Goal: Navigation & Orientation: Find specific page/section

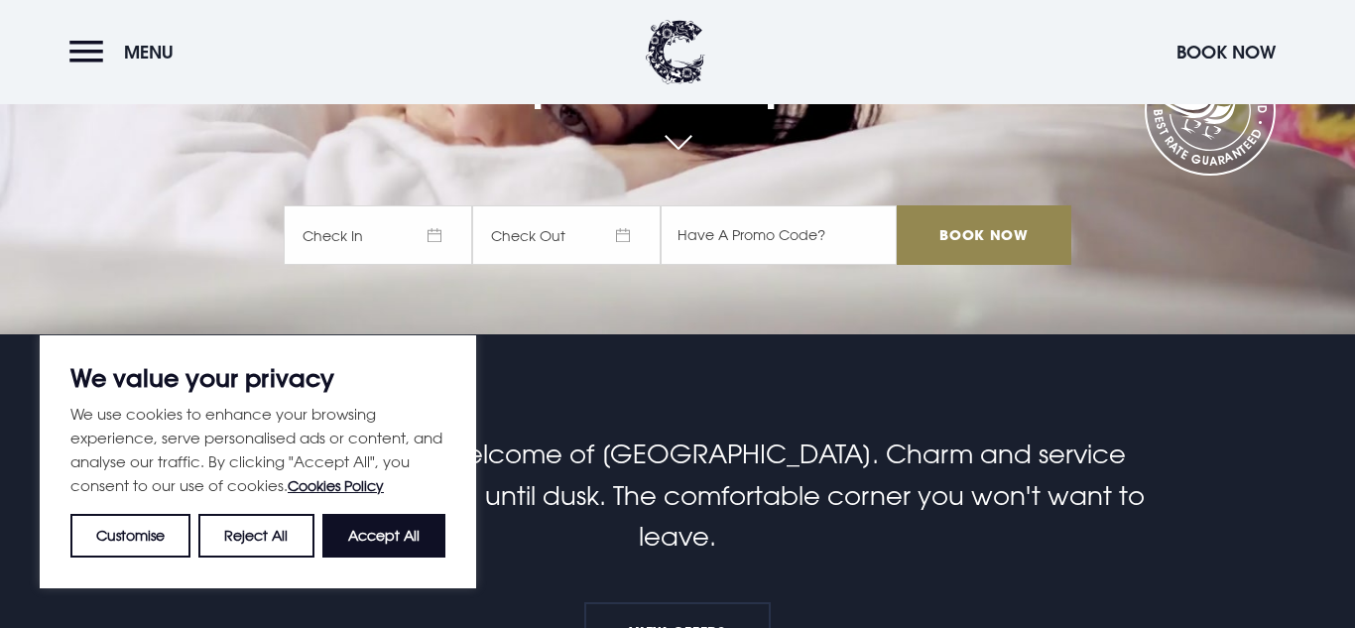
scroll to position [291, 0]
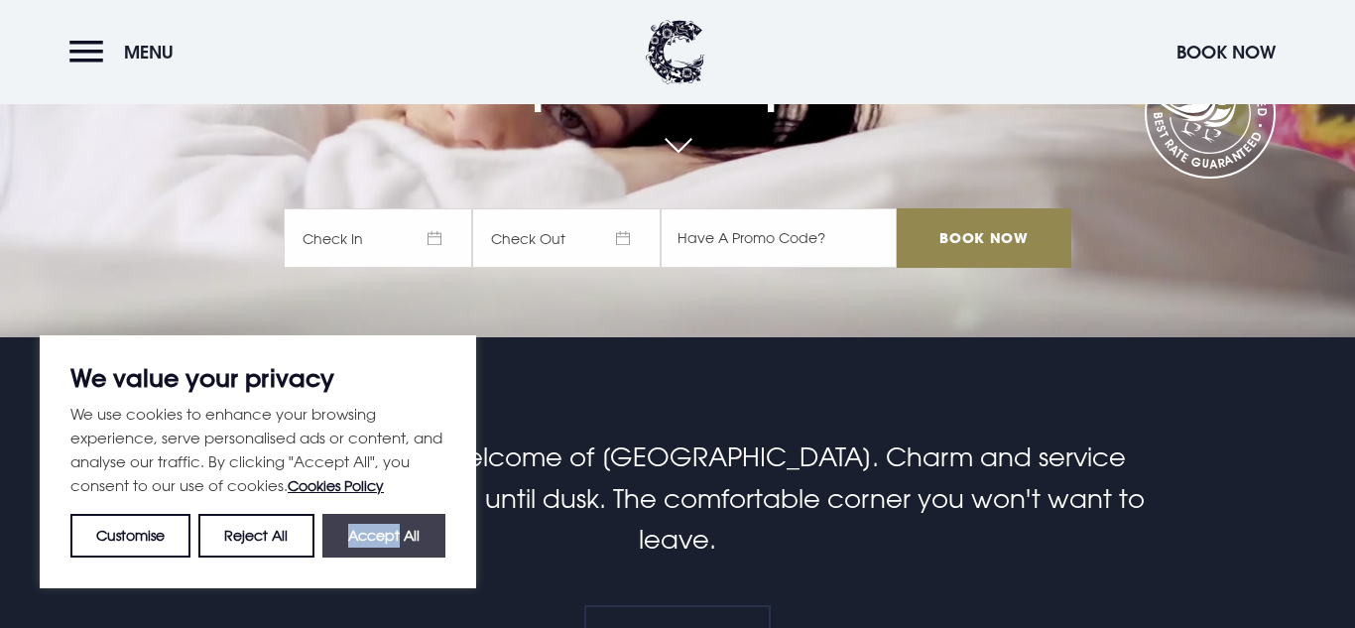
click at [389, 539] on button "Accept All" at bounding box center [383, 536] width 123 height 44
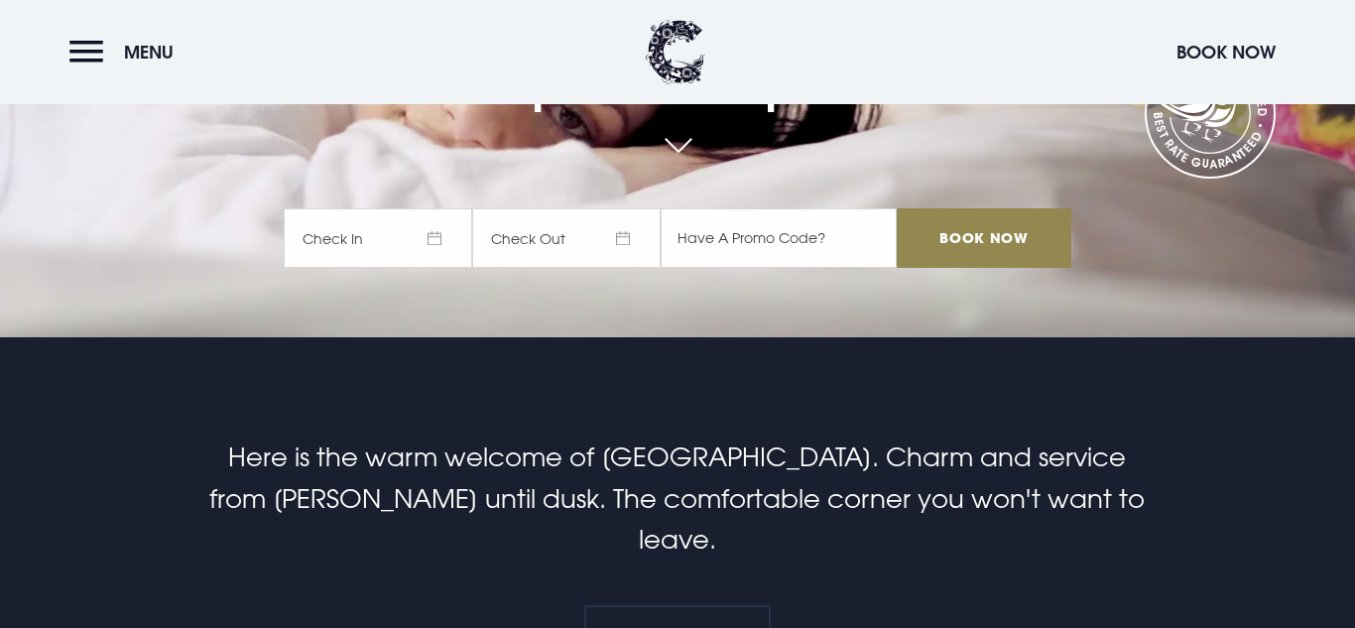
checkbox input "true"
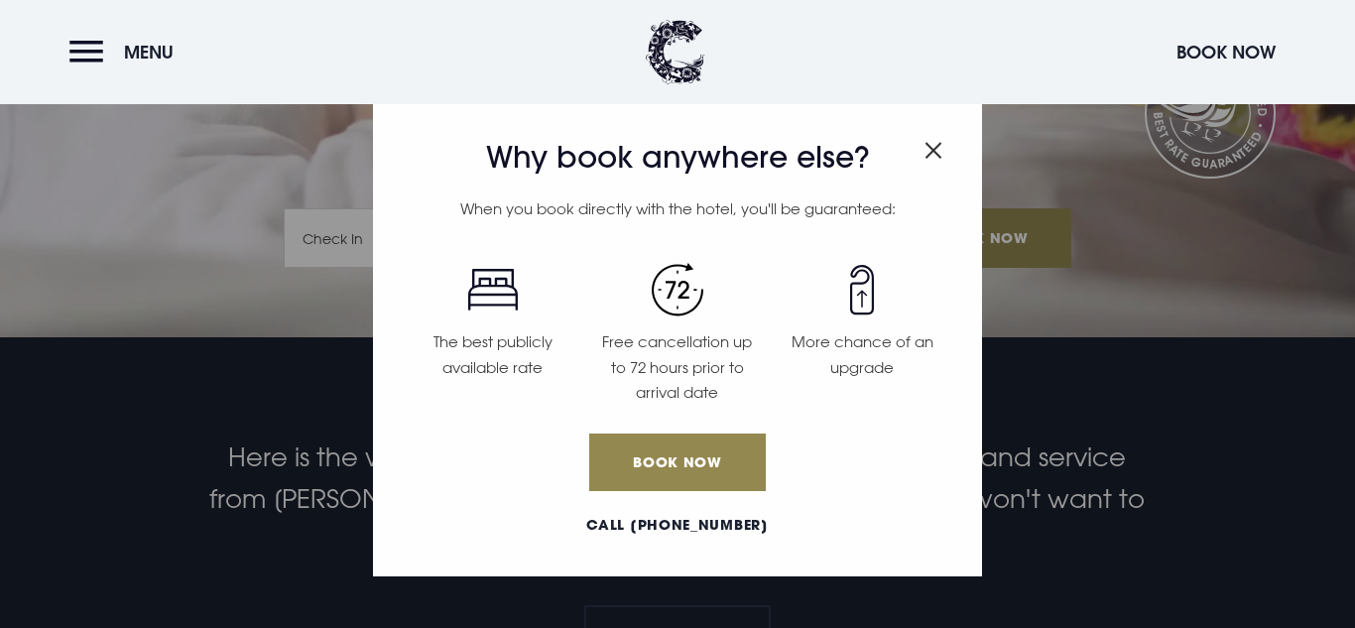
click at [924, 155] on img "Close modal" at bounding box center [933, 150] width 18 height 17
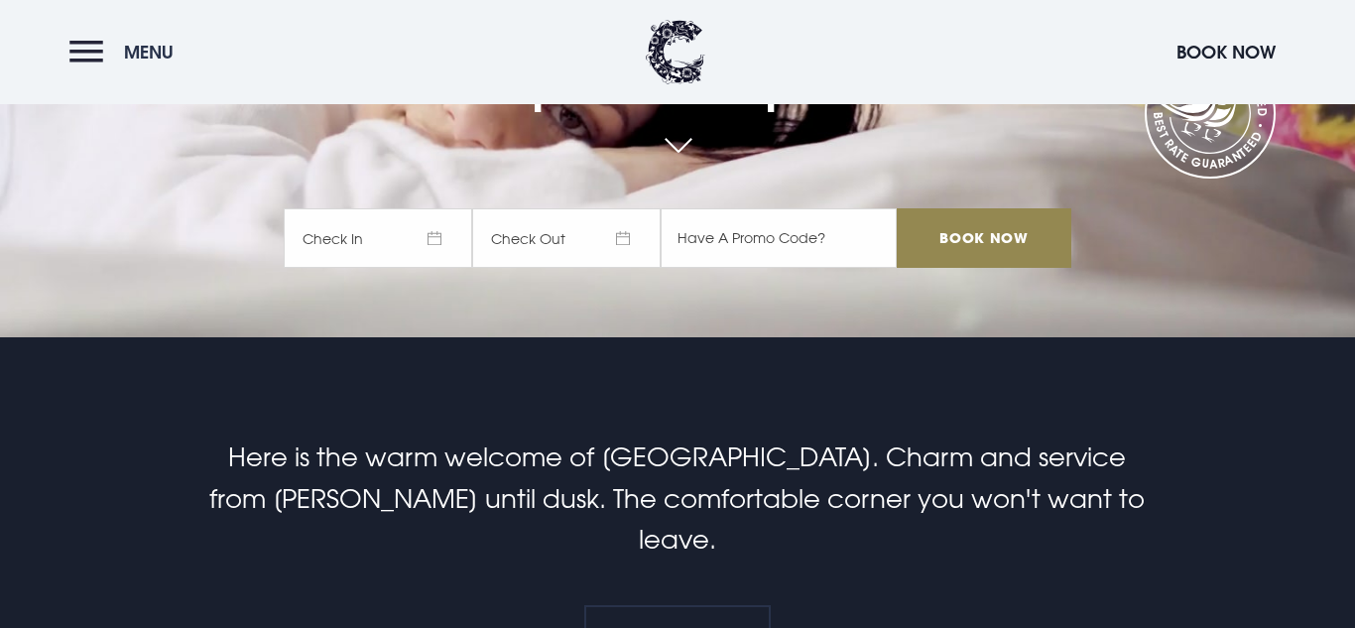
click at [86, 58] on button "Menu" at bounding box center [126, 52] width 114 height 43
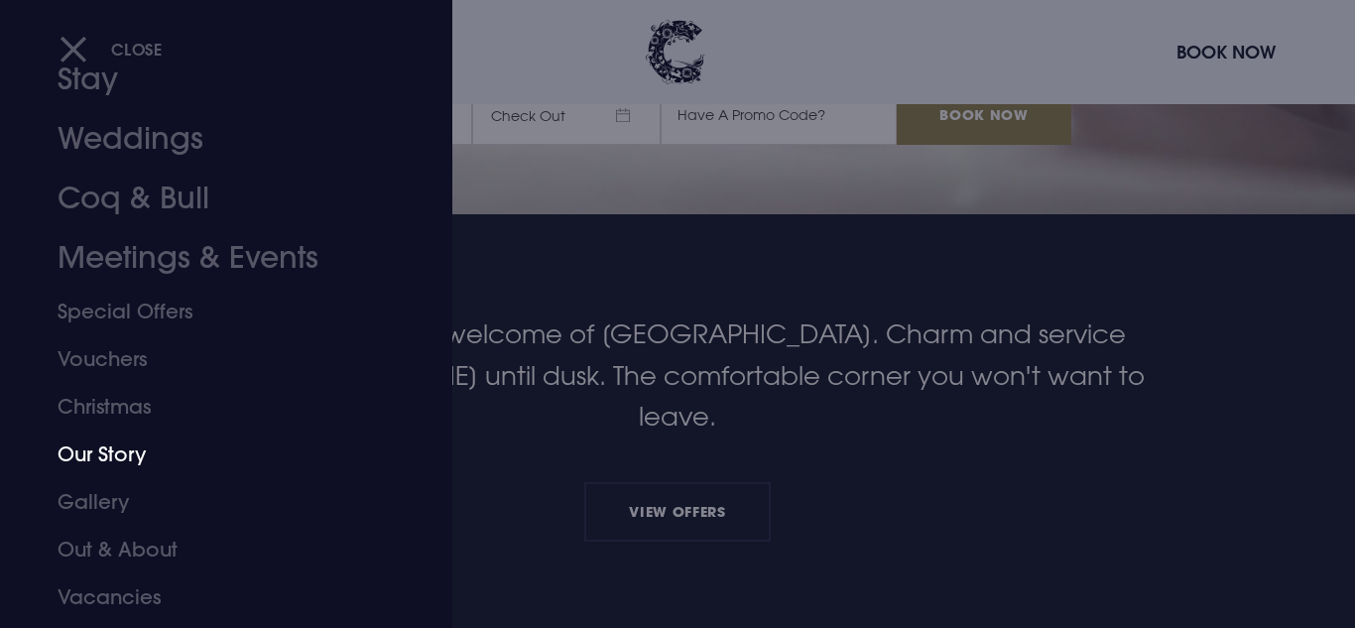
scroll to position [118, 0]
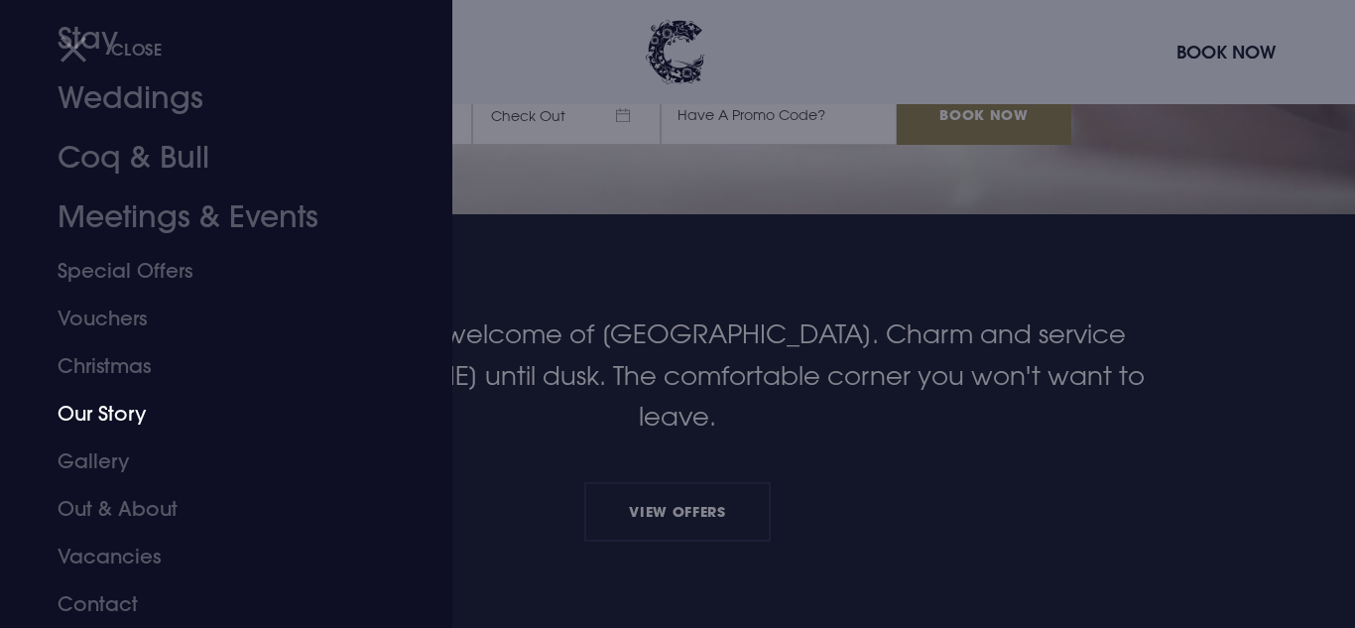
click at [111, 428] on link "Our Story" at bounding box center [214, 414] width 313 height 48
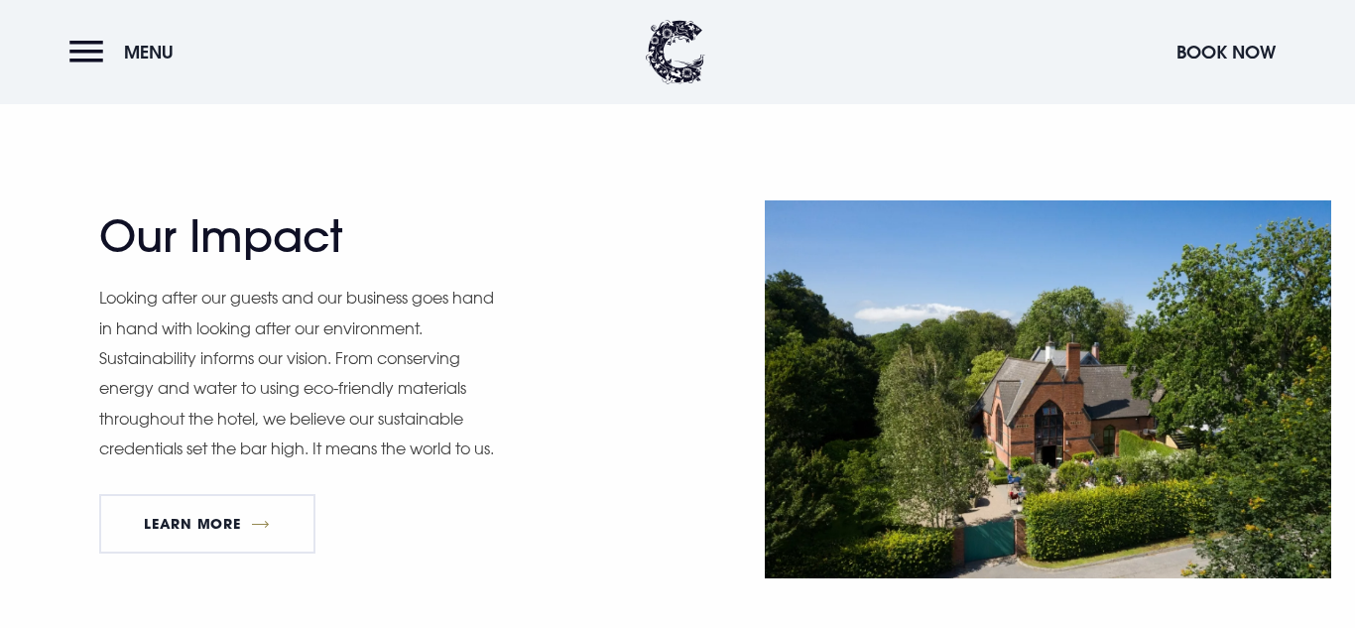
scroll to position [2878, 0]
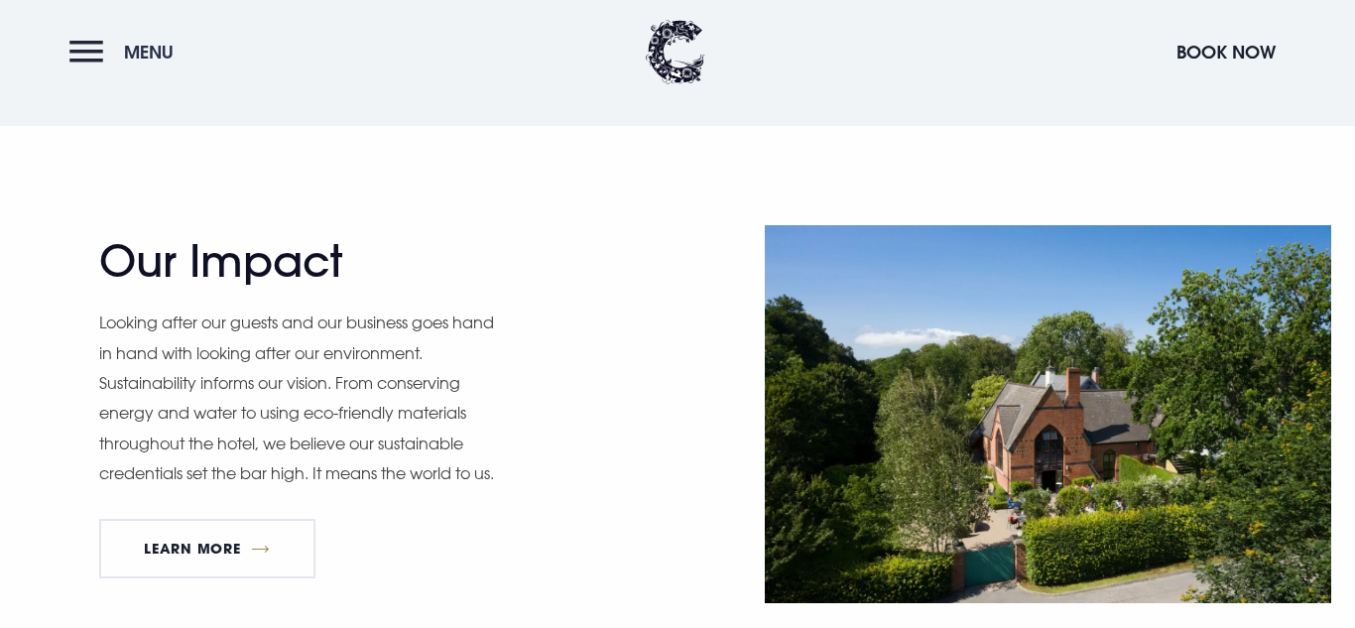
click at [89, 49] on button "Menu" at bounding box center [126, 52] width 114 height 43
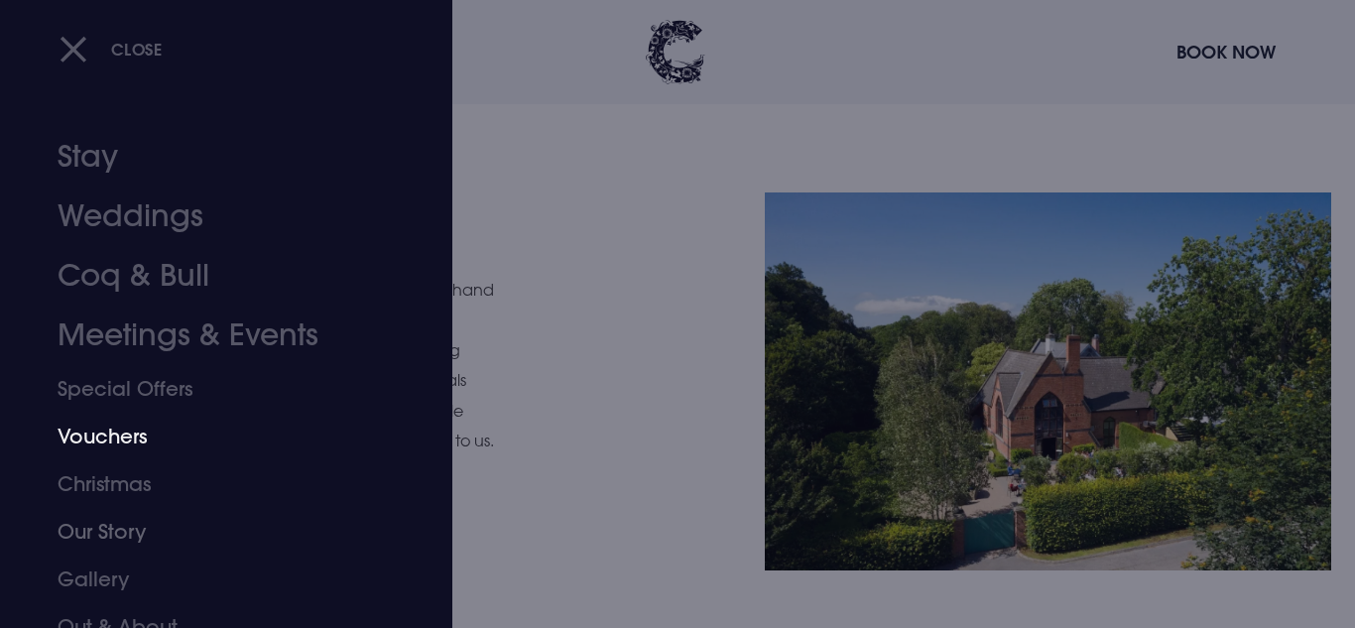
scroll to position [3, 0]
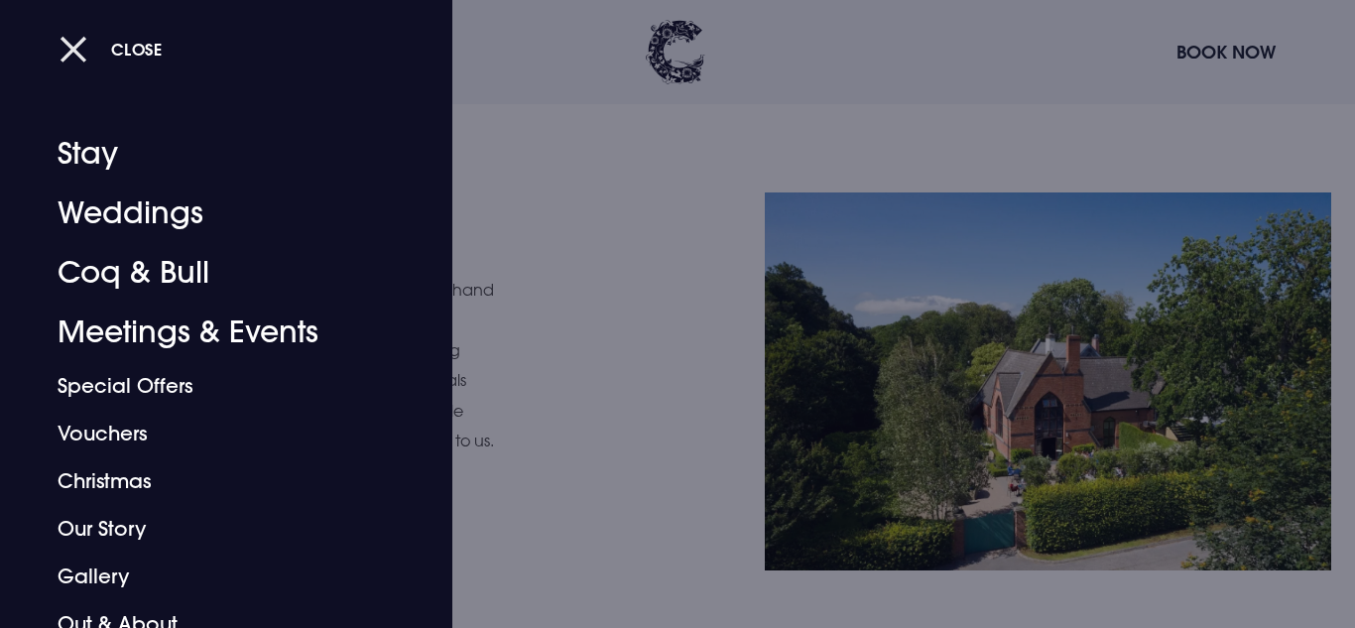
click at [73, 57] on button "Close" at bounding box center [111, 49] width 103 height 41
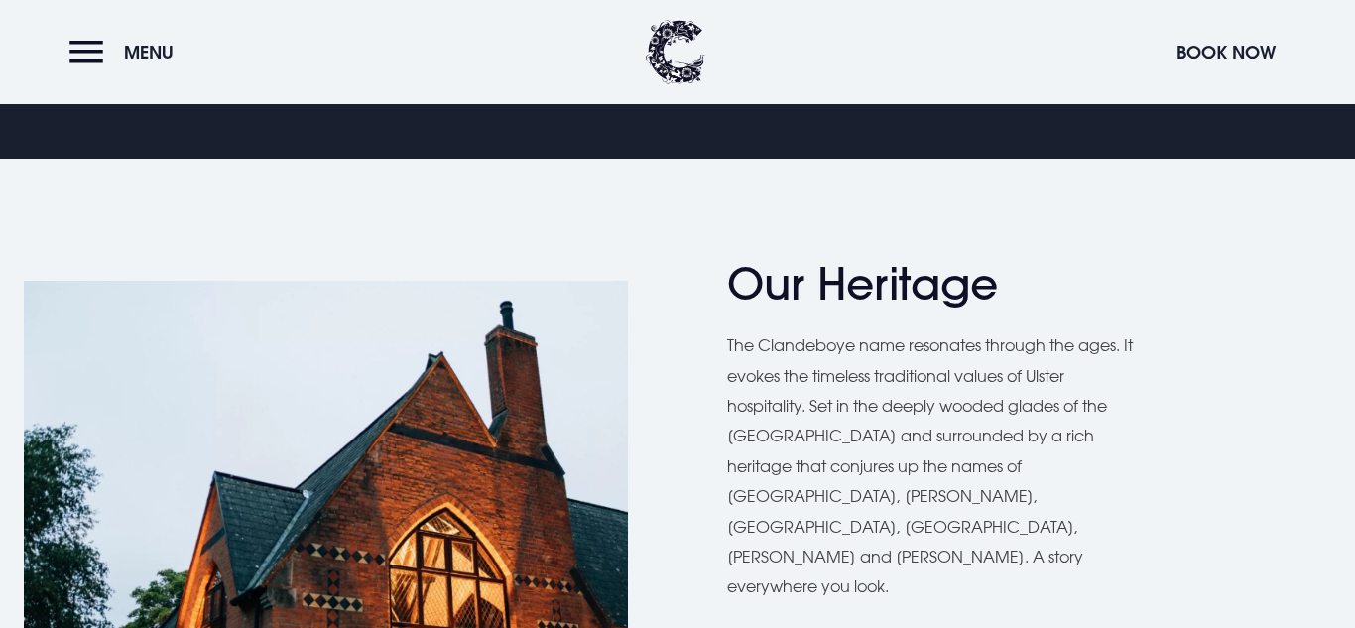
scroll to position [0, 0]
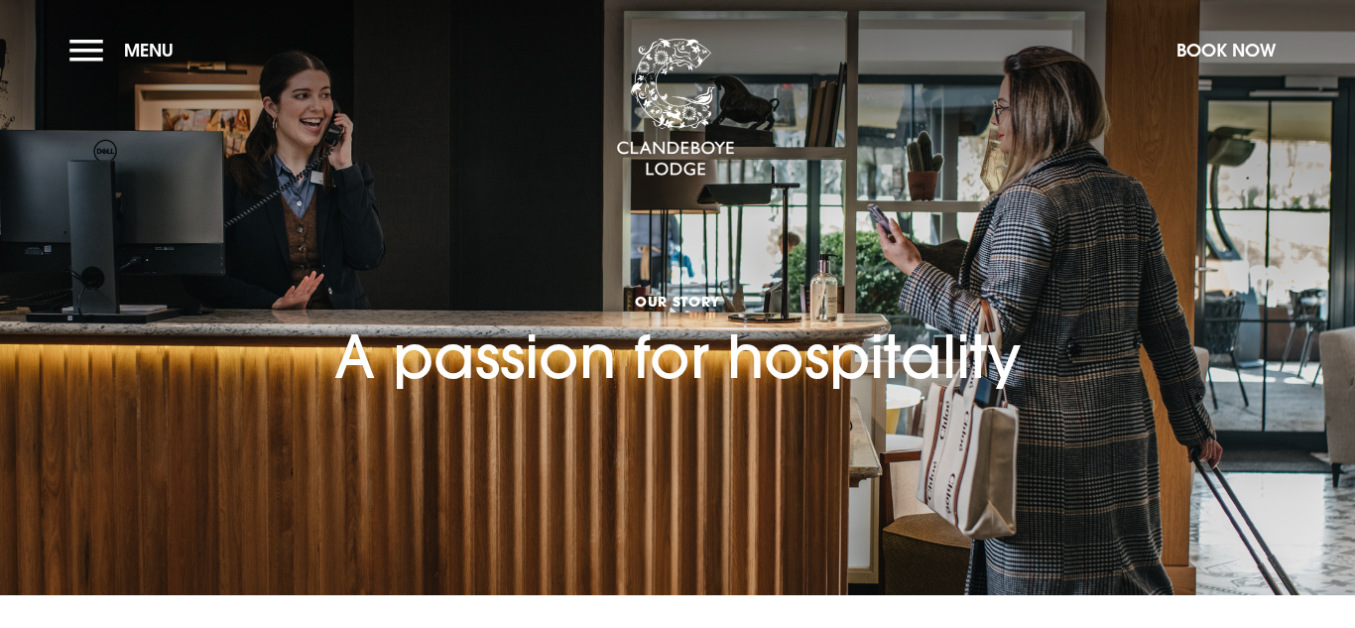
click at [84, 72] on section "Our Story A passion for hospitality" at bounding box center [677, 297] width 1355 height 595
click at [92, 50] on button "Menu" at bounding box center [126, 50] width 114 height 43
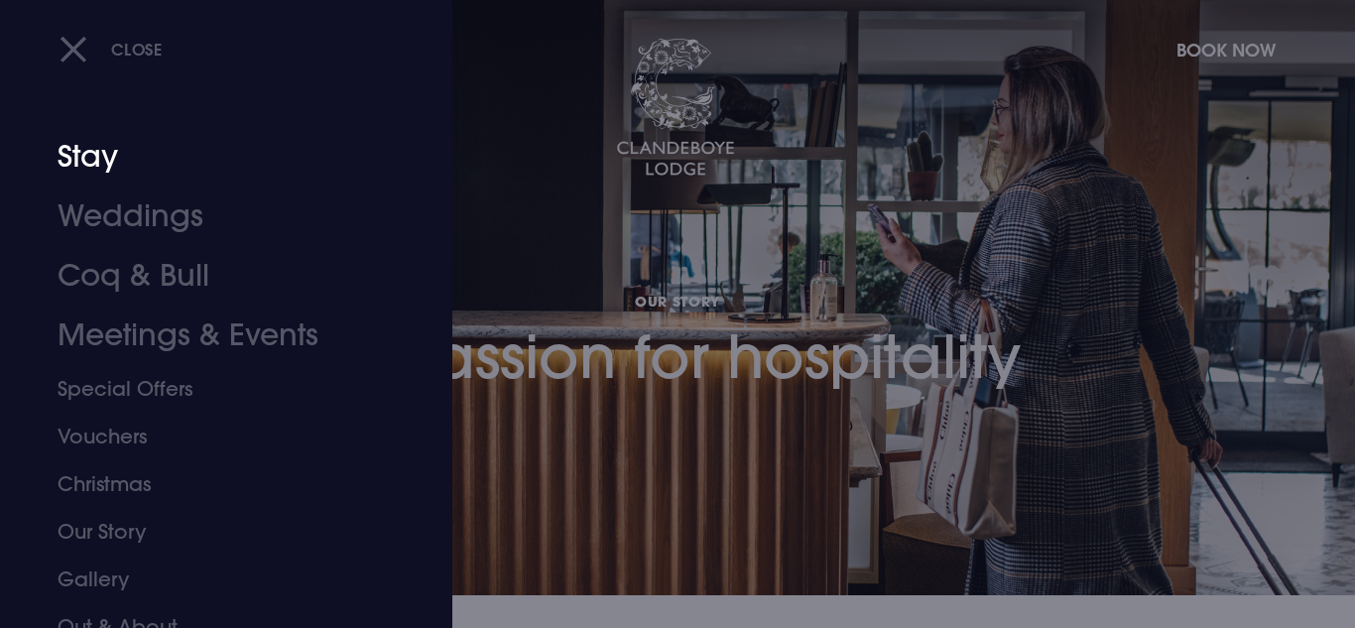
click at [113, 166] on link "Stay" at bounding box center [214, 157] width 313 height 60
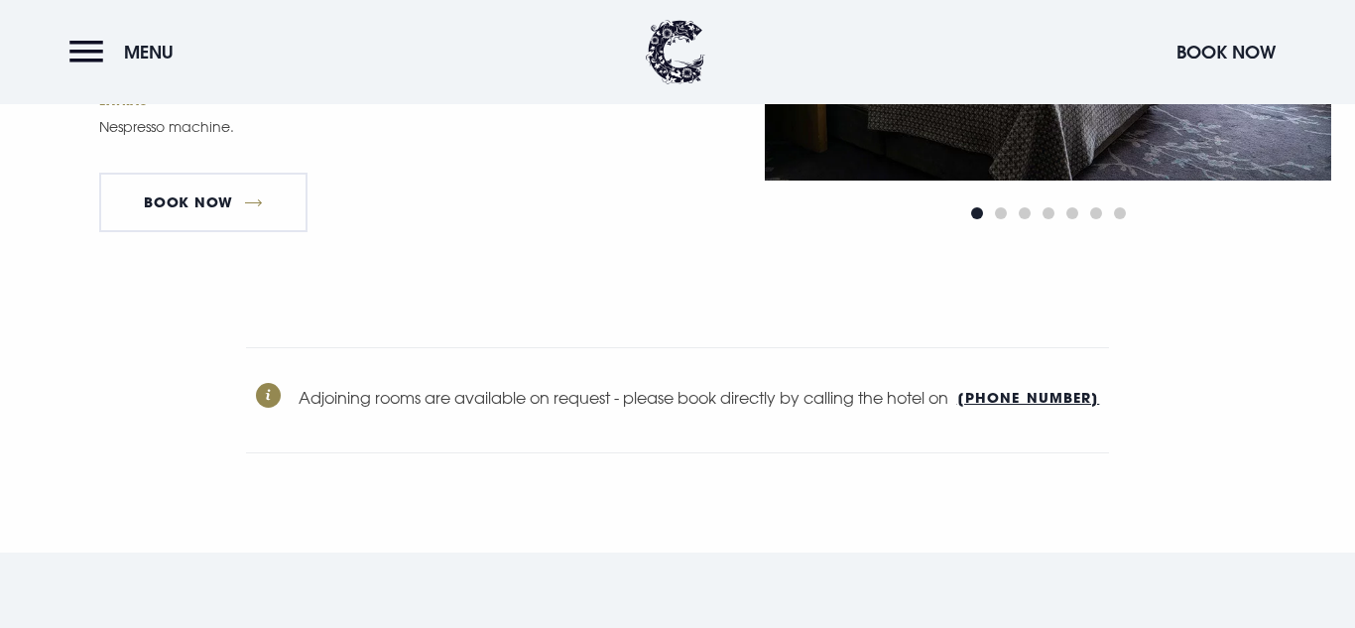
scroll to position [6310, 0]
